Goal: Task Accomplishment & Management: Manage account settings

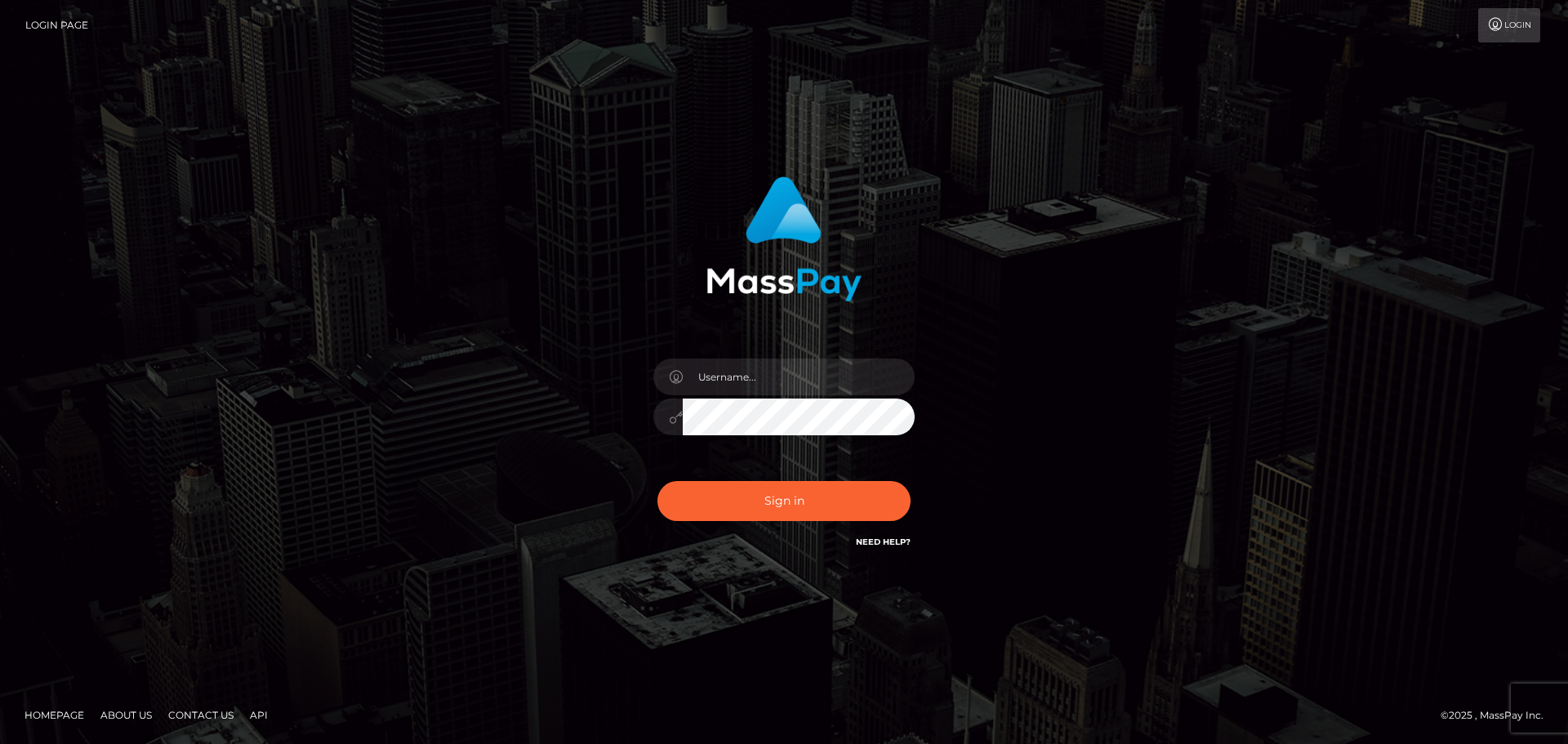
drag, startPoint x: 391, startPoint y: 89, endPoint x: 435, endPoint y: 120, distance: 53.8
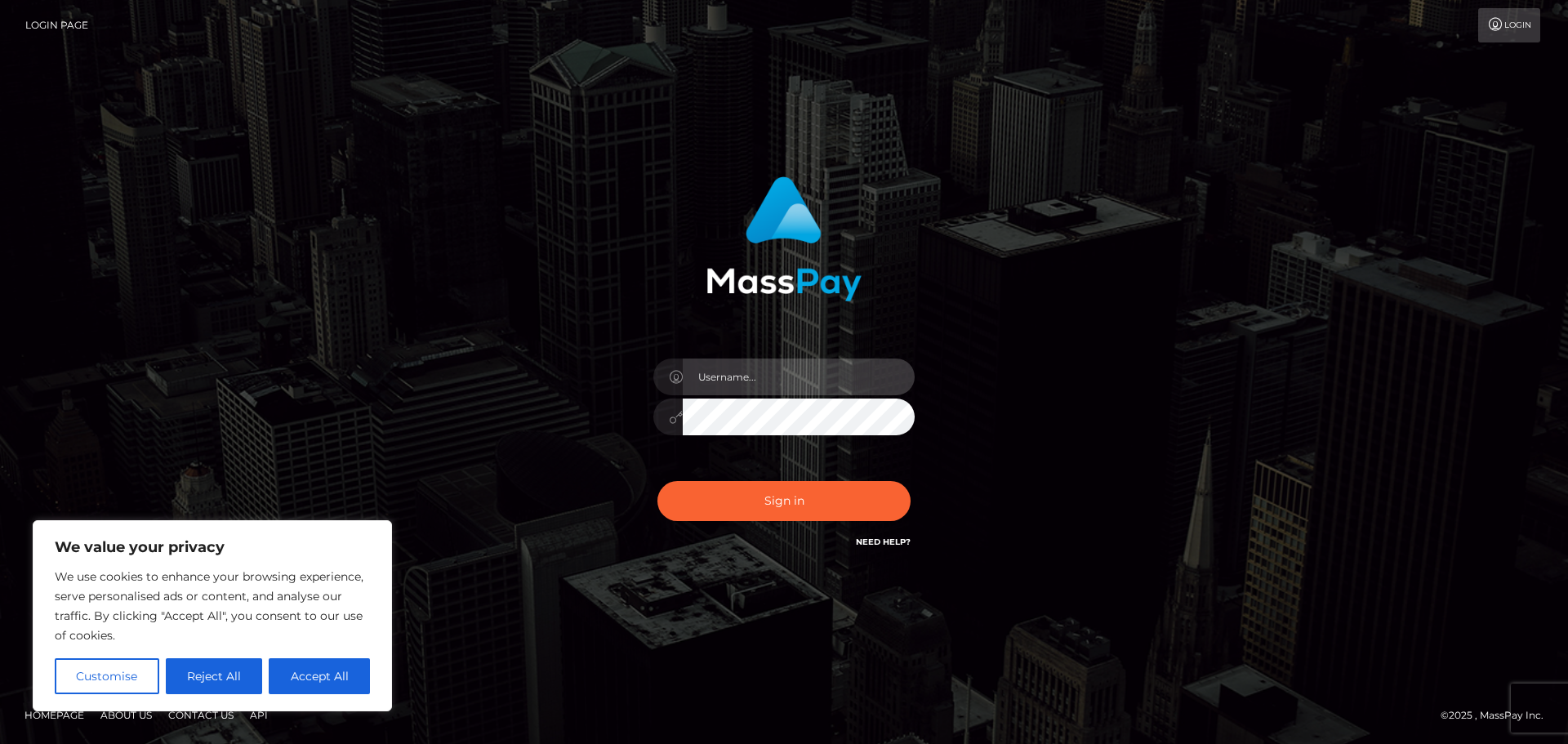
click at [732, 367] on input "text" at bounding box center [799, 377] width 232 height 37
type input "[EMAIL_ADDRESS][DOMAIN_NAME]"
click at [762, 534] on div "Sign in Need Help?" at bounding box center [784, 507] width 286 height 73
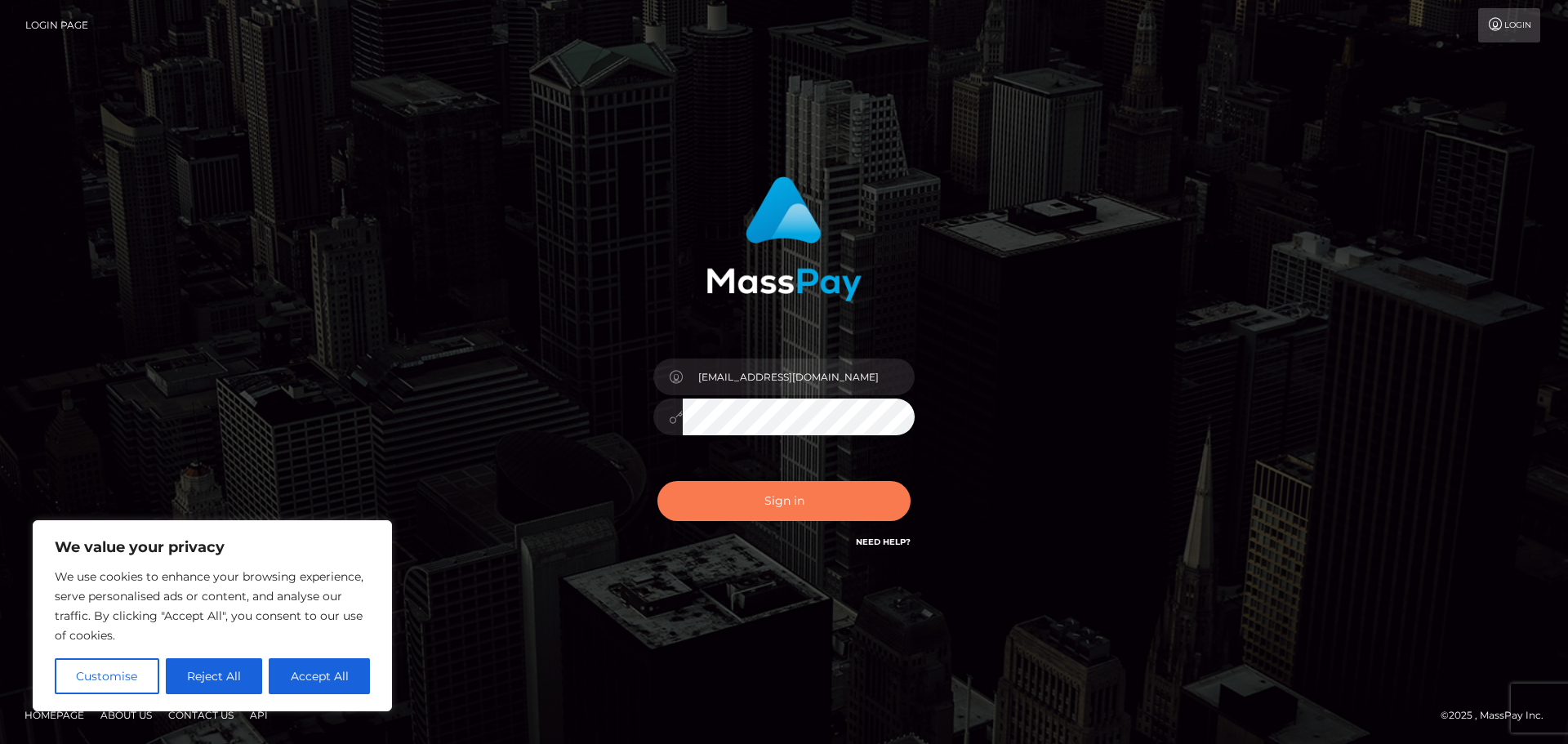
click at [765, 511] on button "Sign in" at bounding box center [784, 501] width 253 height 40
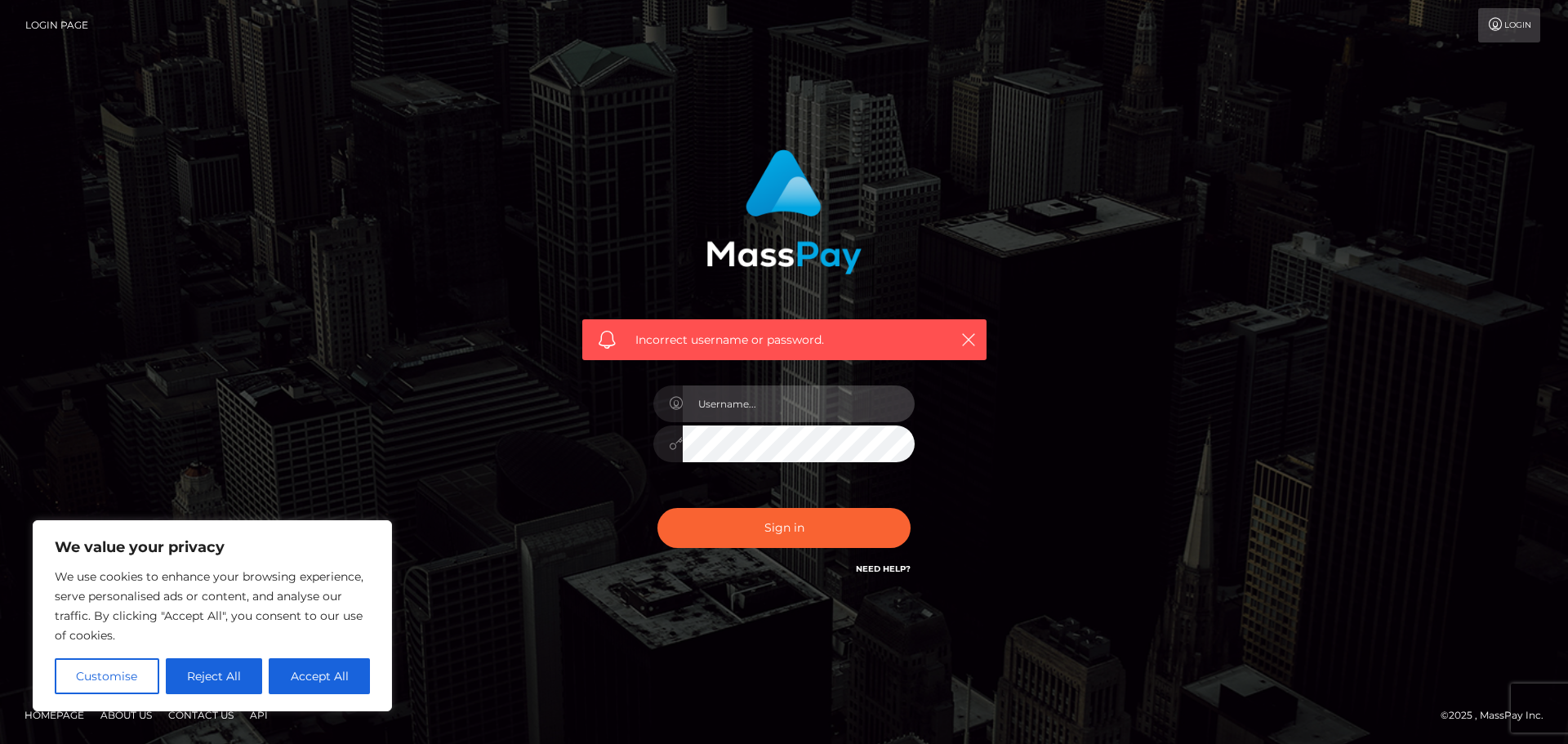
click at [765, 400] on input "text" at bounding box center [799, 404] width 232 height 37
type input "[EMAIL_ADDRESS][DOMAIN_NAME]"
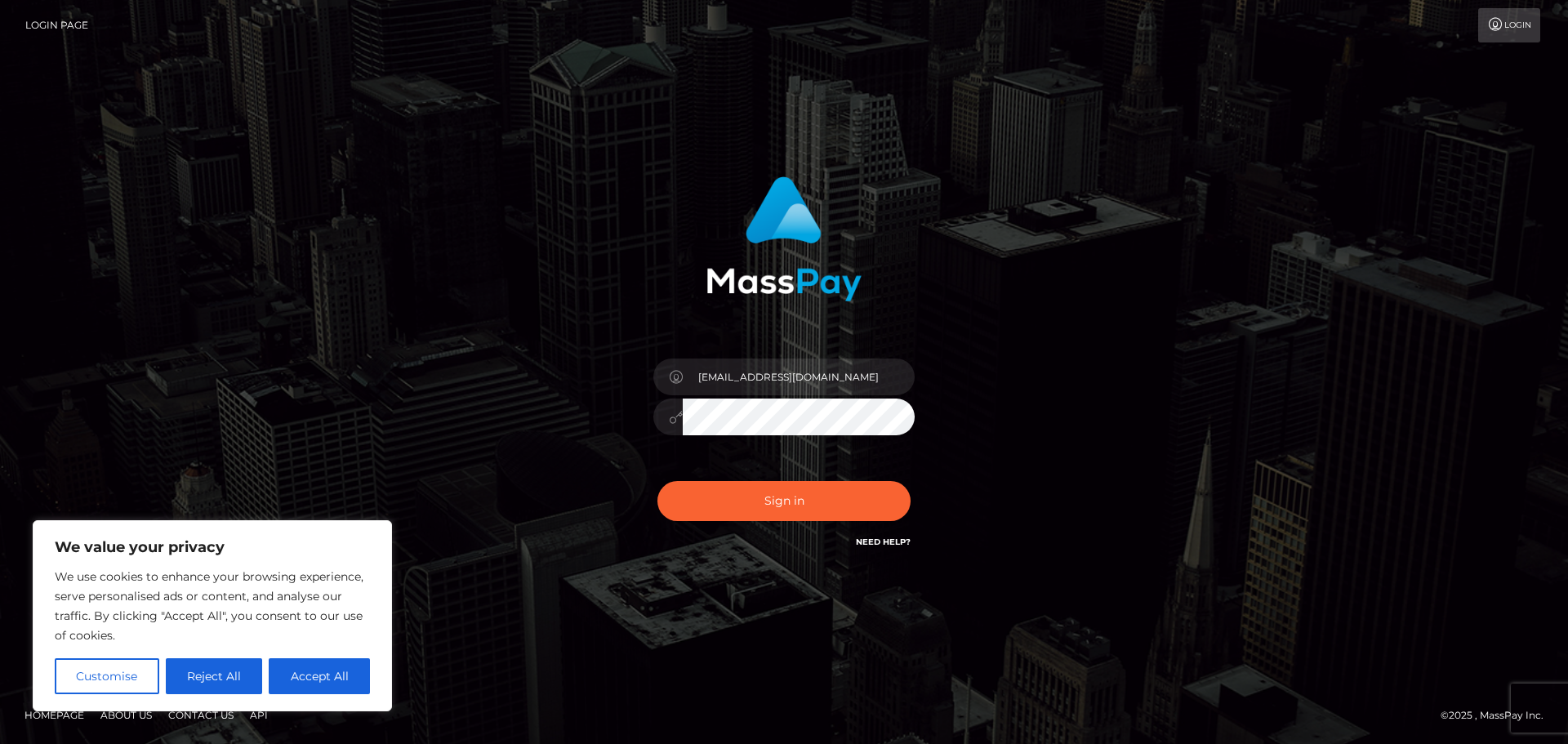
drag, startPoint x: 269, startPoint y: 233, endPoint x: 277, endPoint y: 235, distance: 8.2
click at [748, 364] on input "text" at bounding box center [799, 377] width 232 height 37
type input "[EMAIL_ADDRESS][DOMAIN_NAME]"
click at [790, 489] on button "Sign in" at bounding box center [784, 501] width 253 height 40
